Goal: Communication & Community: Connect with others

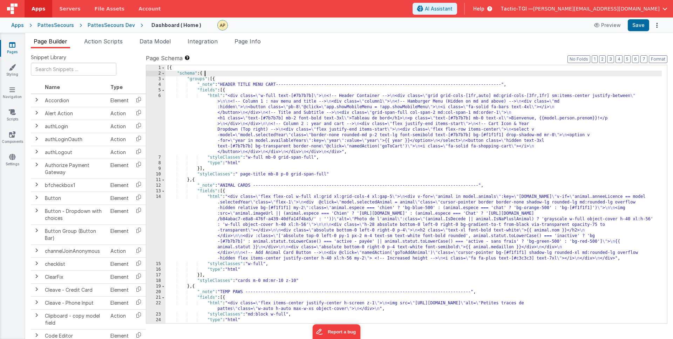
scroll to position [804, 0]
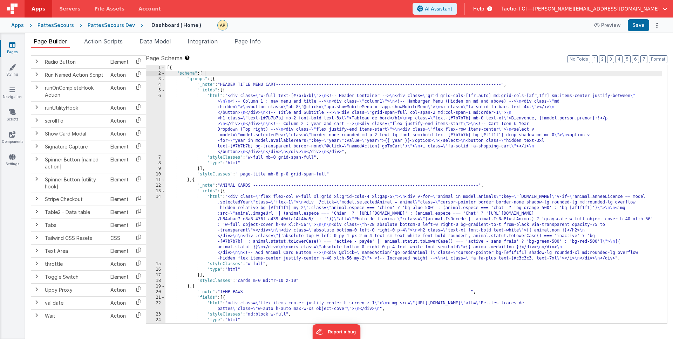
click at [484, 7] on span "Help" at bounding box center [478, 8] width 11 height 7
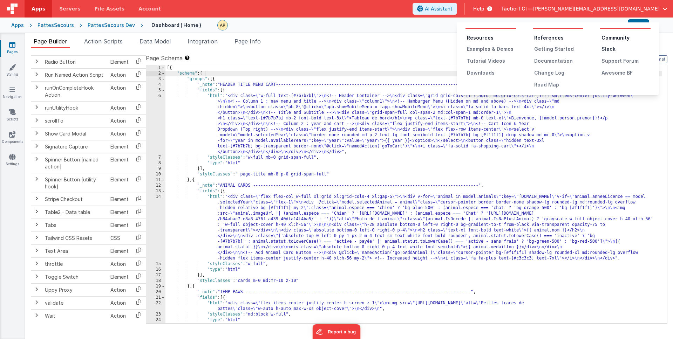
click at [612, 49] on div "Slack" at bounding box center [625, 49] width 49 height 7
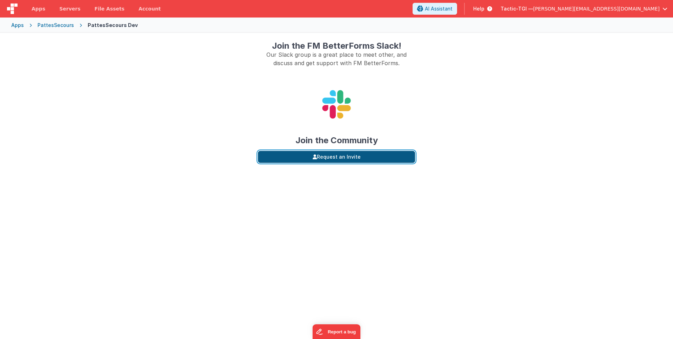
click at [326, 158] on button "Request an Invite" at bounding box center [336, 157] width 157 height 12
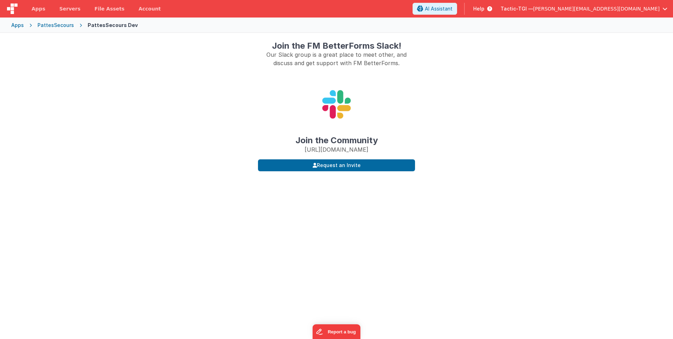
click at [385, 123] on div "Join the Community [URL][DOMAIN_NAME]" at bounding box center [336, 113] width 157 height 81
click at [466, 149] on div "Join the FM BetterForms Slack! Our Slack group is a great place to meet other, …" at bounding box center [336, 202] width 673 height 339
click at [349, 153] on link "[URL][DOMAIN_NAME]" at bounding box center [337, 149] width 64 height 7
